Goal: Find specific page/section: Find specific page/section

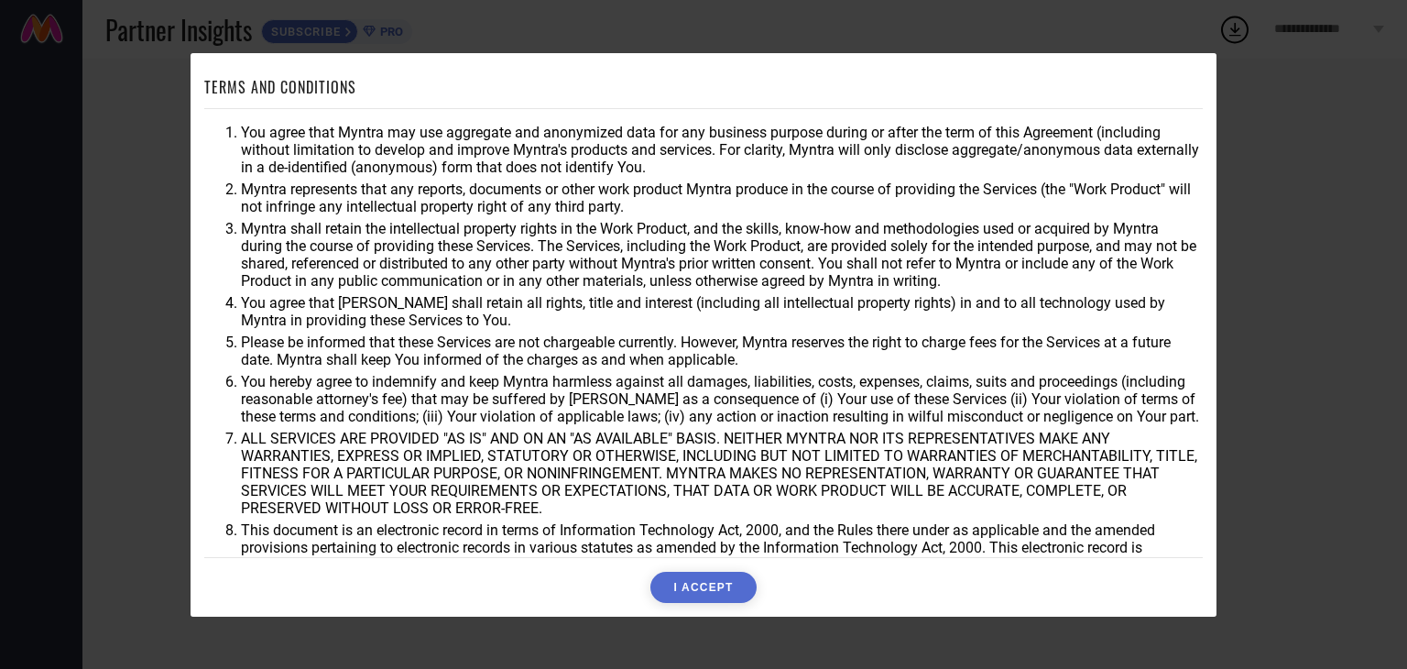
click at [692, 579] on button "I ACCEPT" at bounding box center [702, 586] width 105 height 31
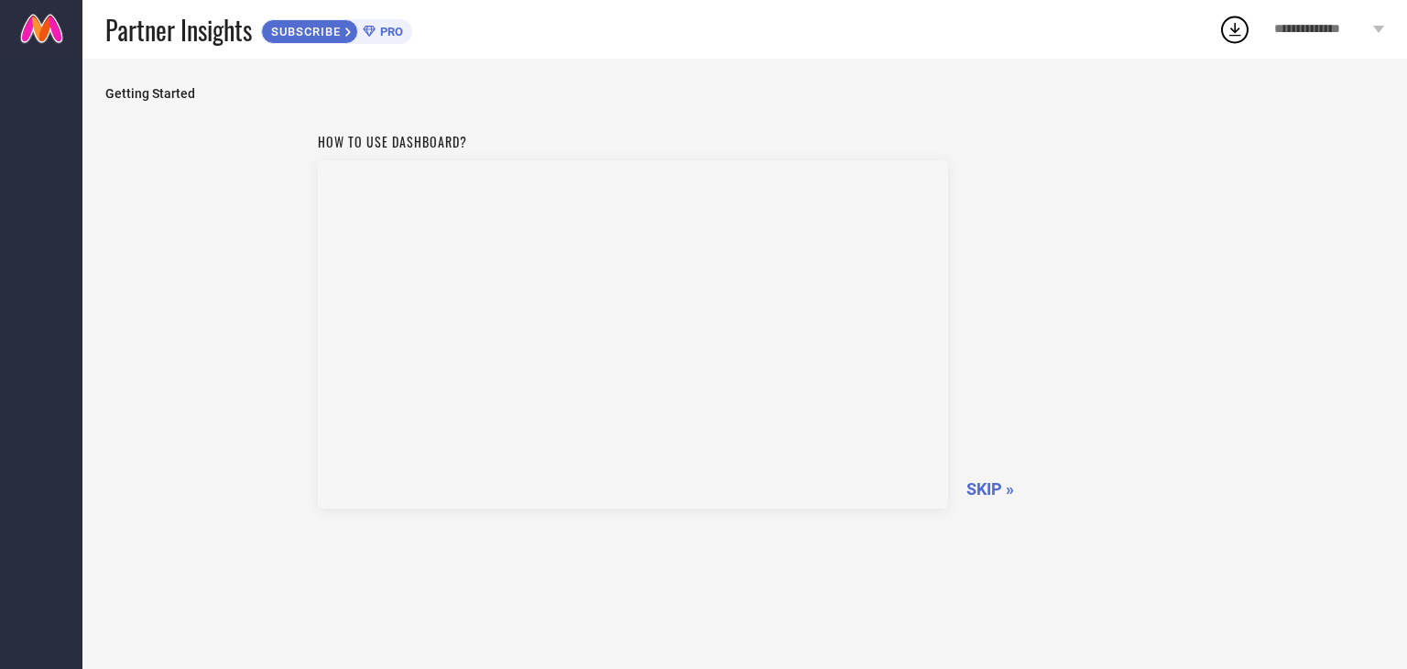
click at [990, 494] on span "SKIP »" at bounding box center [990, 488] width 48 height 19
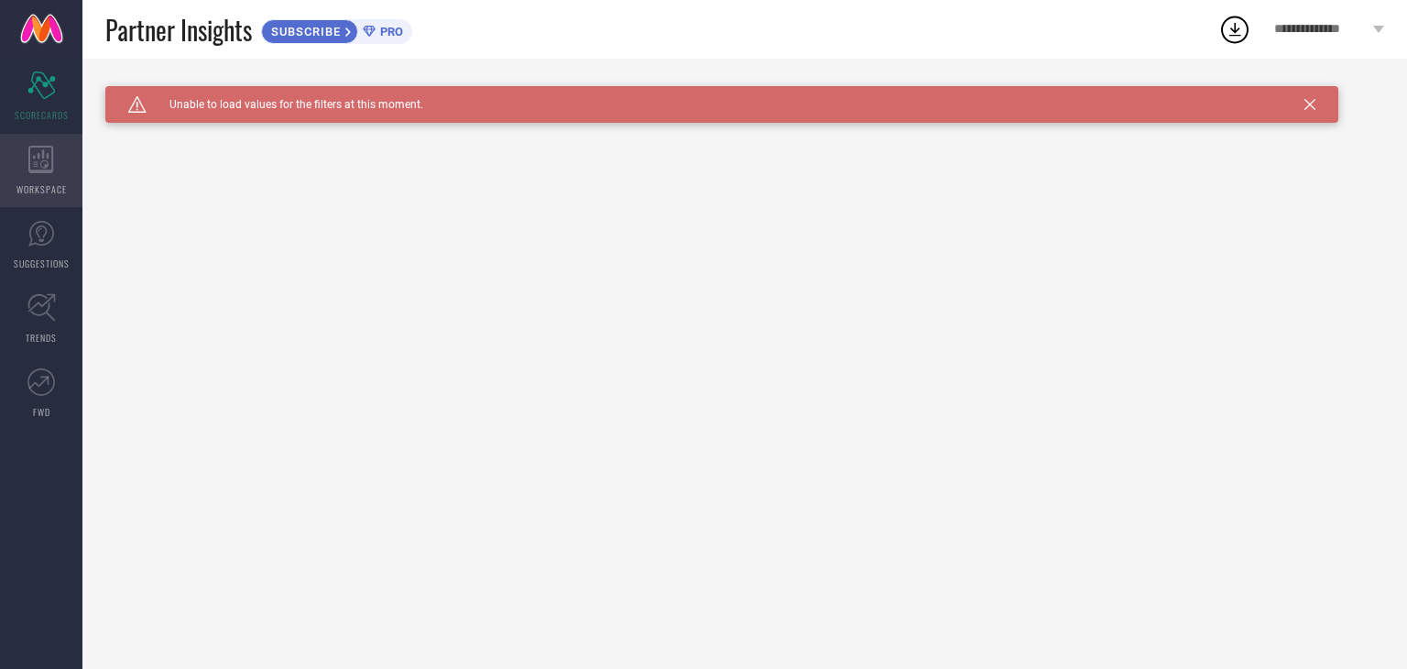
click at [17, 158] on div "WORKSPACE" at bounding box center [41, 170] width 82 height 73
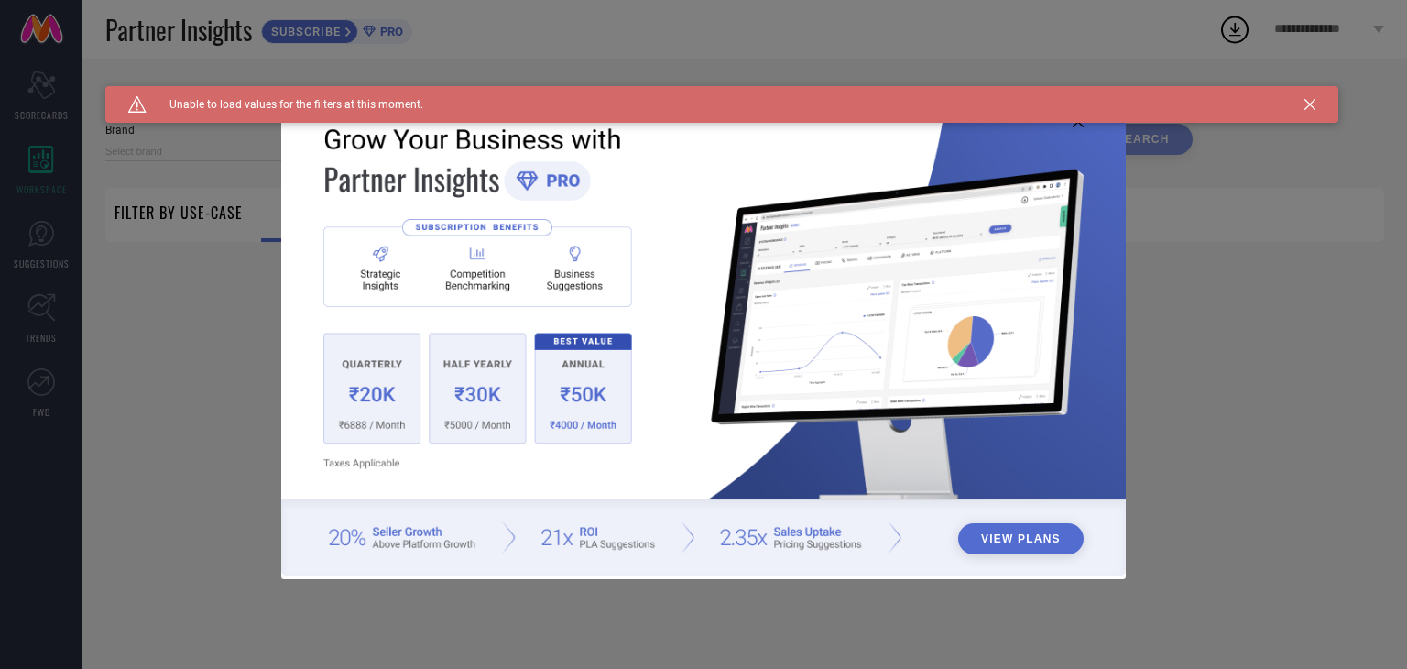
type input "1 STOP FASHION"
type input "All"
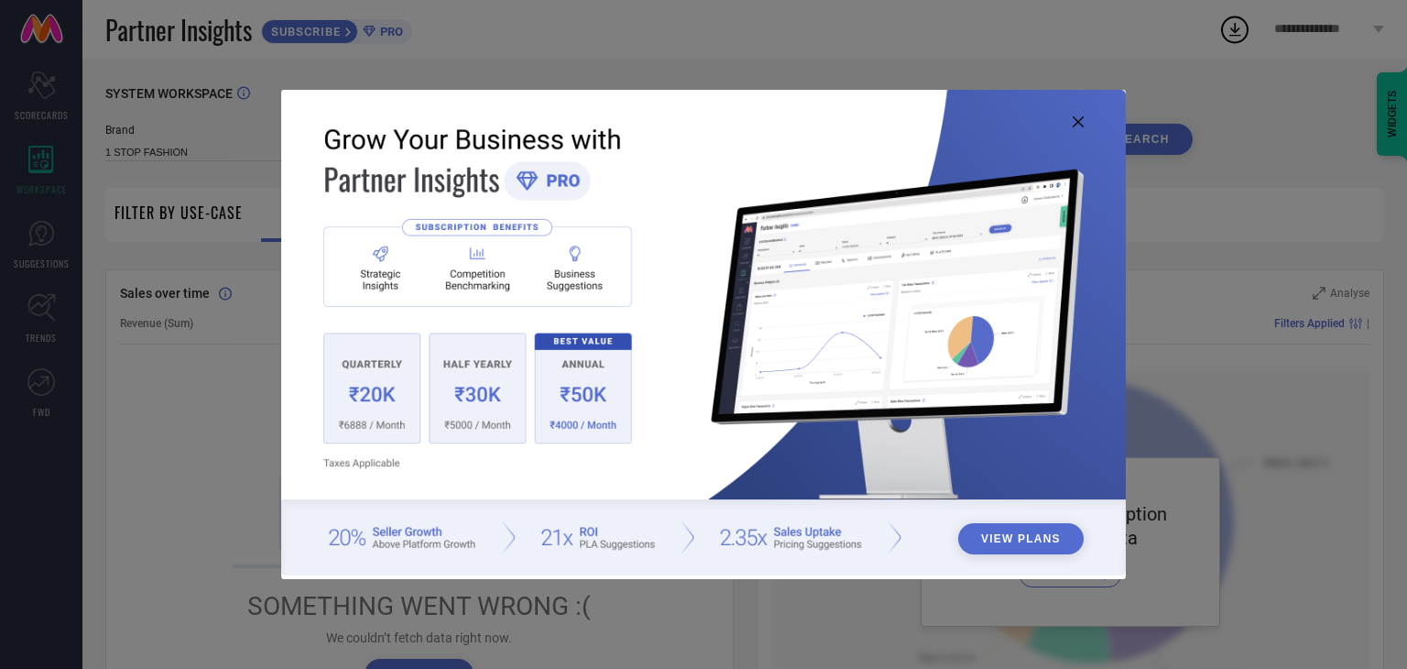
click at [1077, 128] on img at bounding box center [703, 332] width 844 height 485
click at [1079, 120] on icon at bounding box center [1077, 121] width 11 height 11
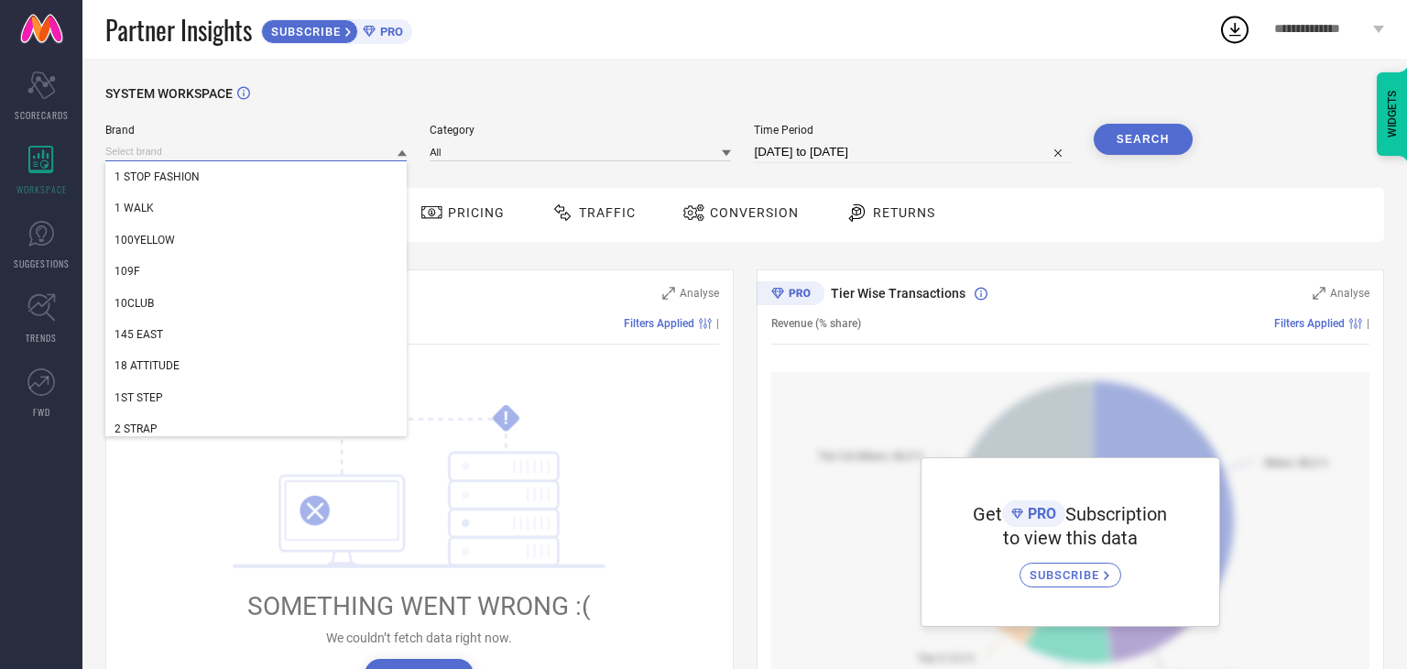
click at [233, 147] on input at bounding box center [255, 151] width 301 height 19
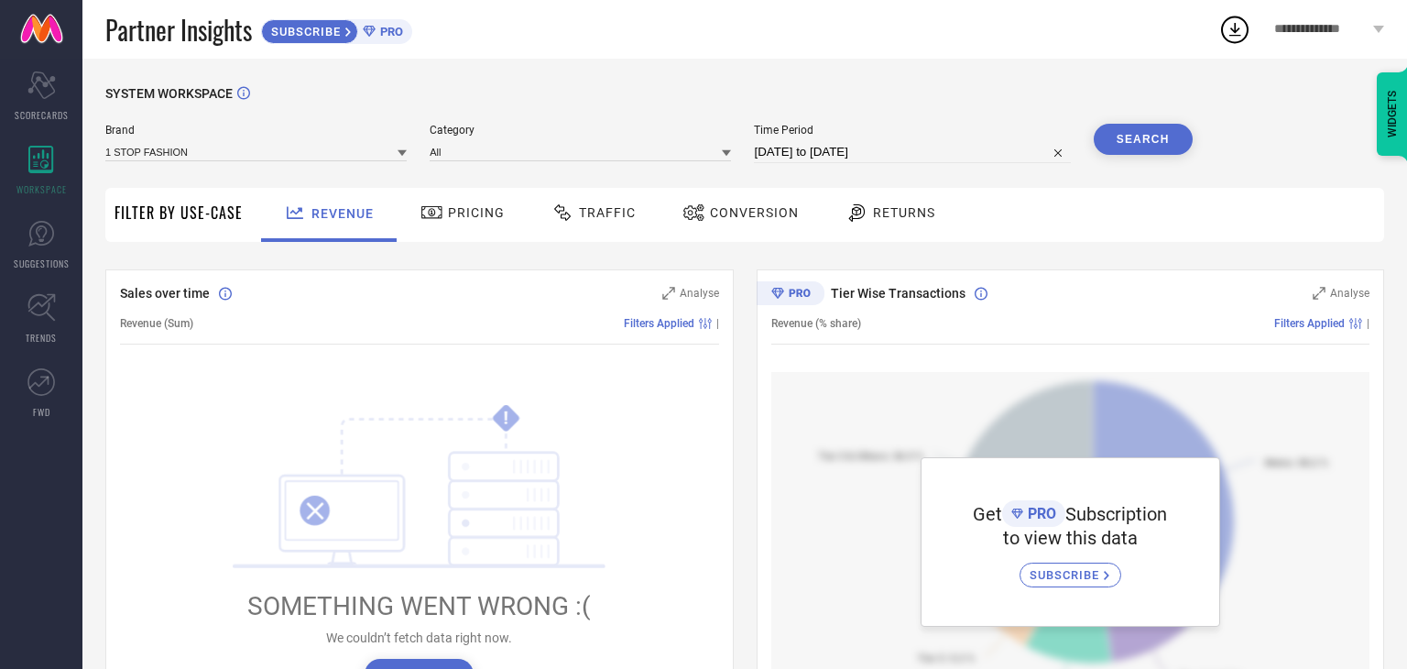
click at [517, 107] on div "SYSTEM WORKSPACE" at bounding box center [744, 105] width 1278 height 38
click at [449, 200] on div "Pricing" at bounding box center [462, 212] width 93 height 31
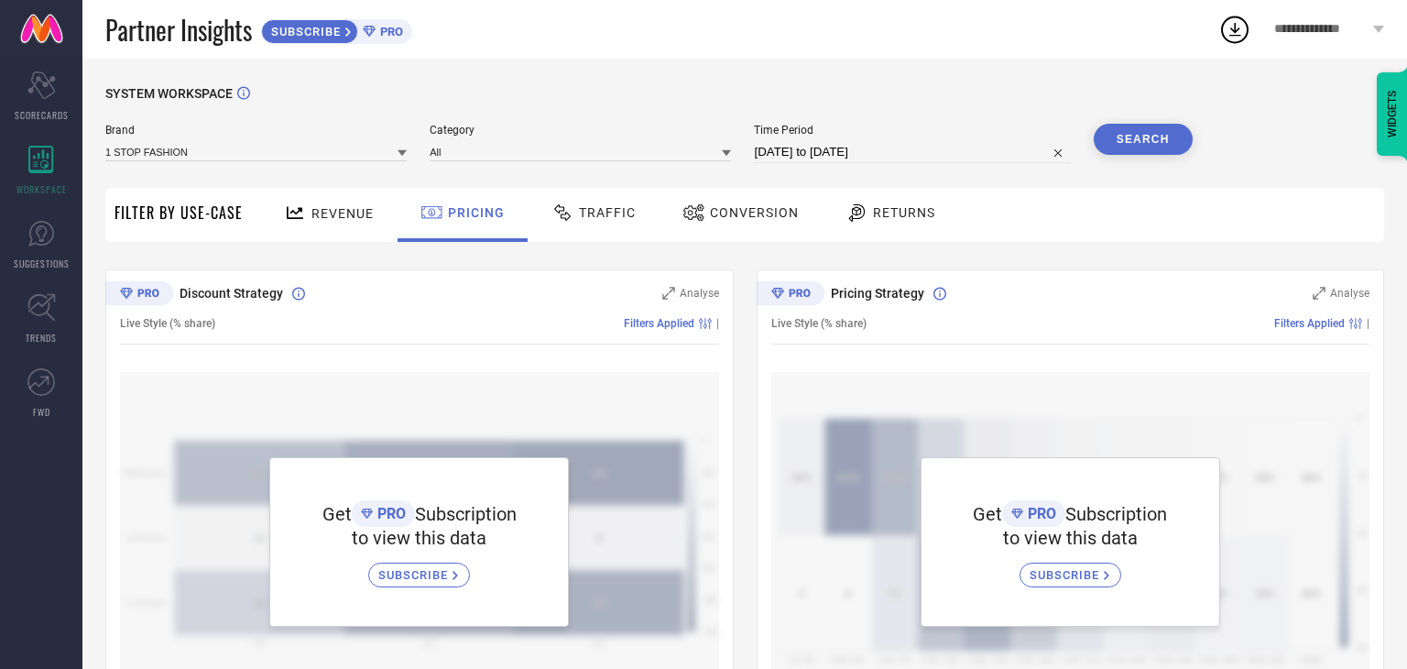
click at [315, 220] on span "Revenue" at bounding box center [342, 213] width 62 height 15
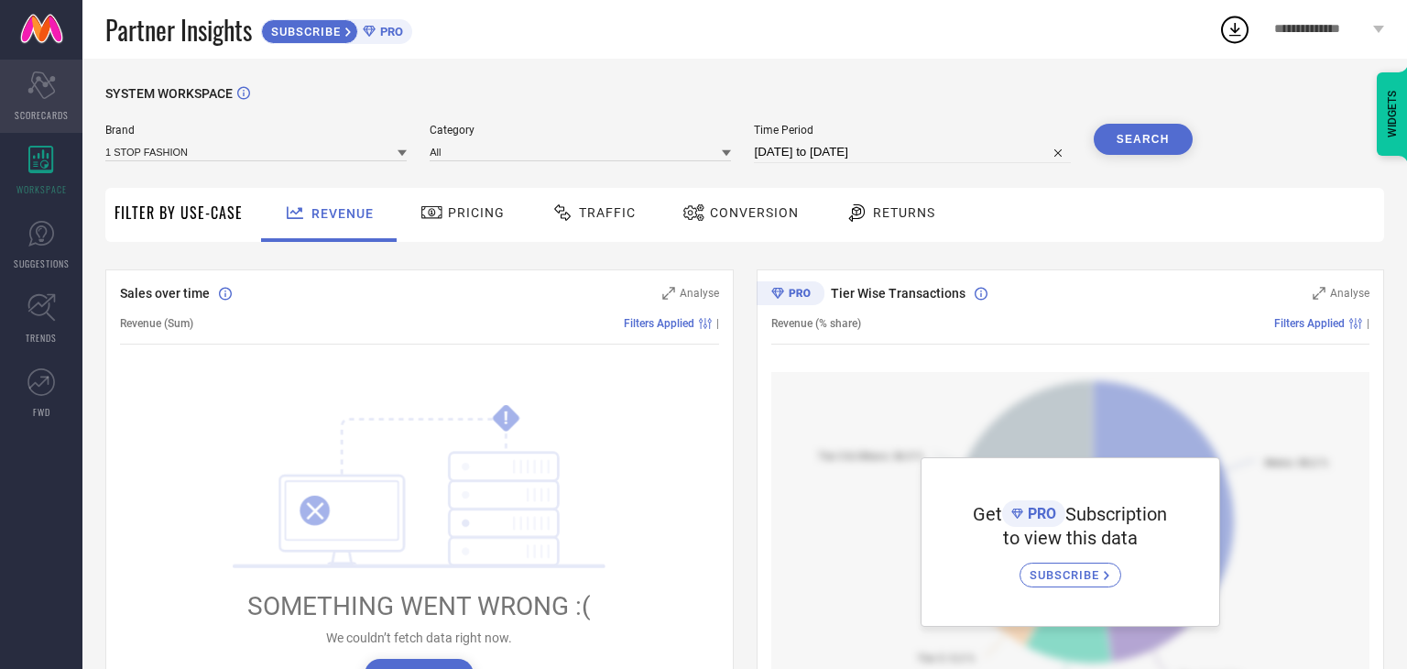
click at [34, 90] on icon "Scorecard" at bounding box center [41, 84] width 28 height 27
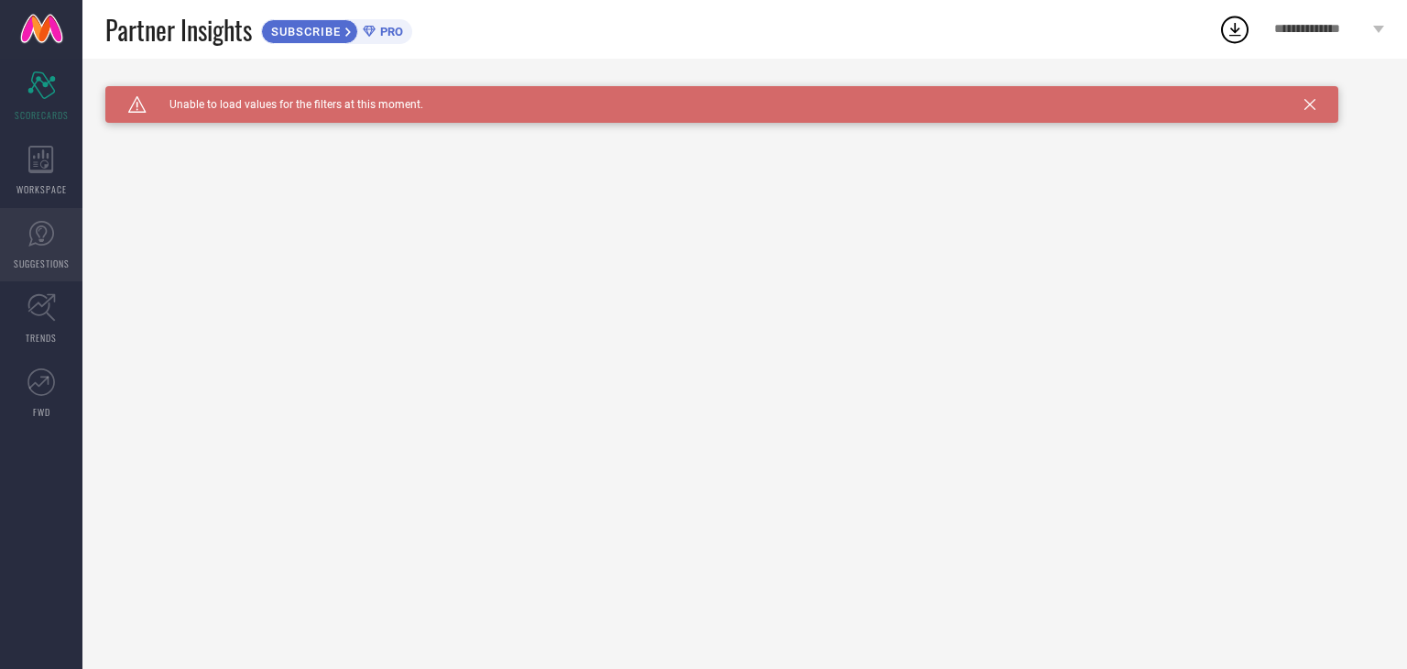
click at [41, 248] on link "SUGGESTIONS" at bounding box center [41, 244] width 82 height 73
